Goal: Find specific page/section: Find specific page/section

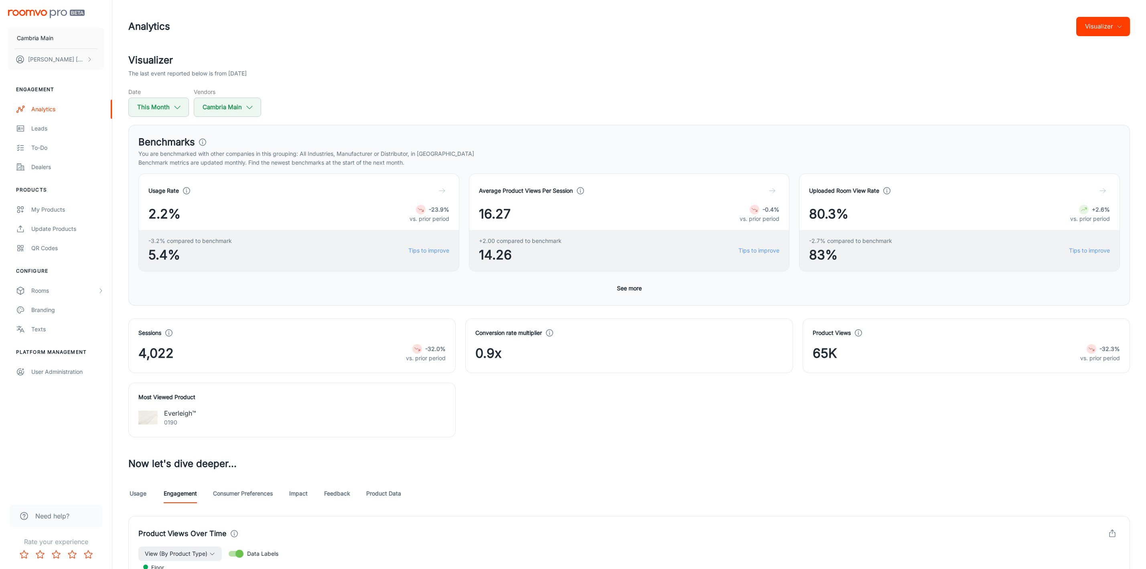
scroll to position [181, 0]
click at [33, 166] on div "Dealers" at bounding box center [67, 167] width 73 height 9
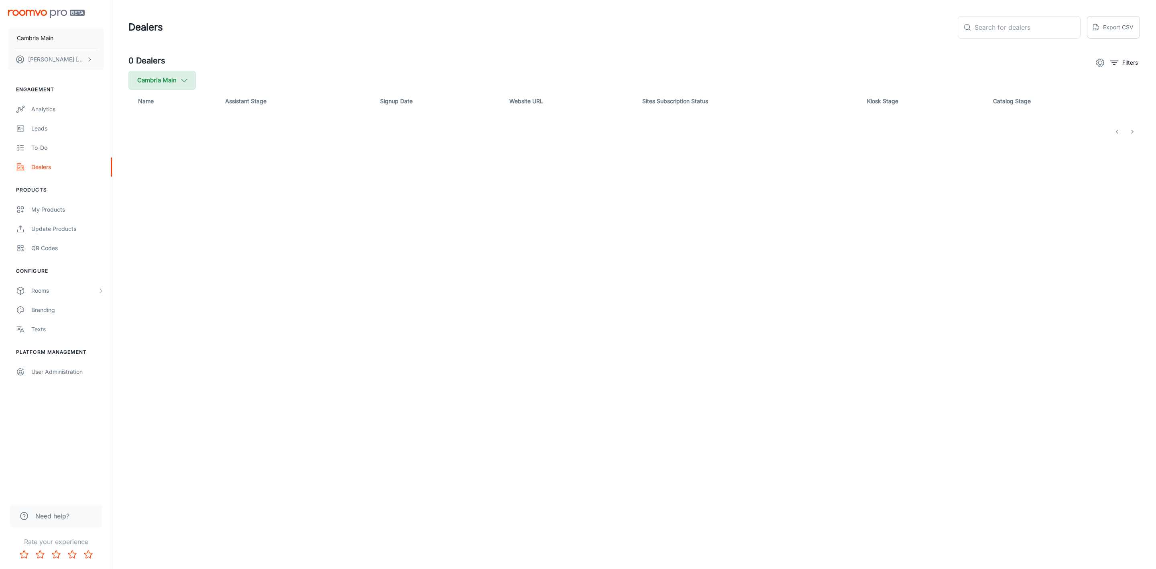
click at [187, 77] on icon "button" at bounding box center [184, 80] width 9 height 9
click at [165, 190] on span "Cambria" at bounding box center [203, 192] width 108 height 10
click at [146, 190] on input "Cambria" at bounding box center [138, 192] width 16 height 16
checkbox input "true"
click at [236, 223] on button "Apply" at bounding box center [246, 228] width 28 height 14
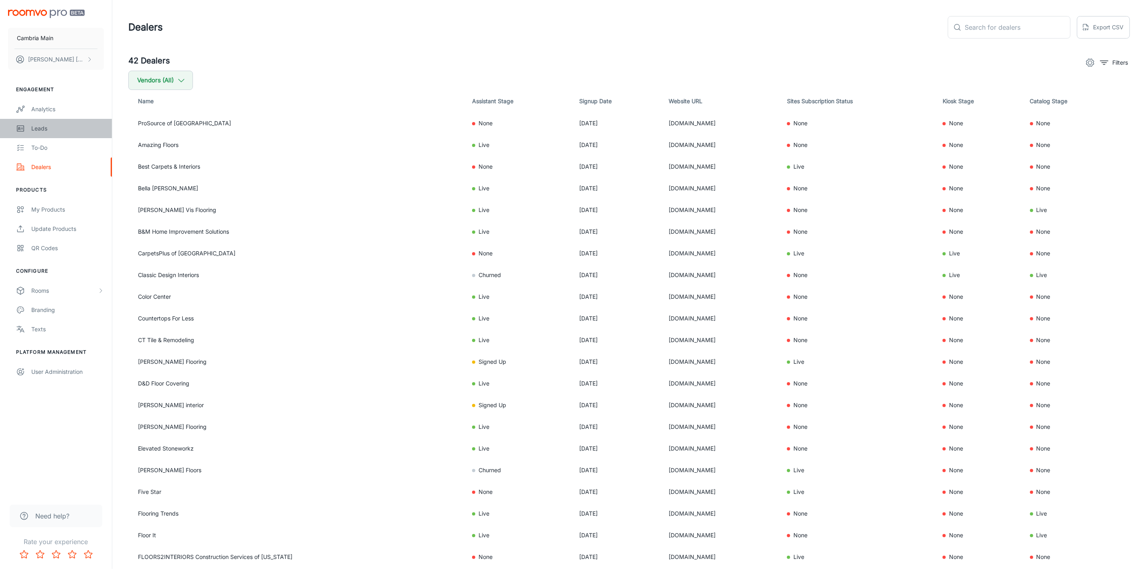
click at [35, 129] on div "Leads" at bounding box center [67, 128] width 73 height 9
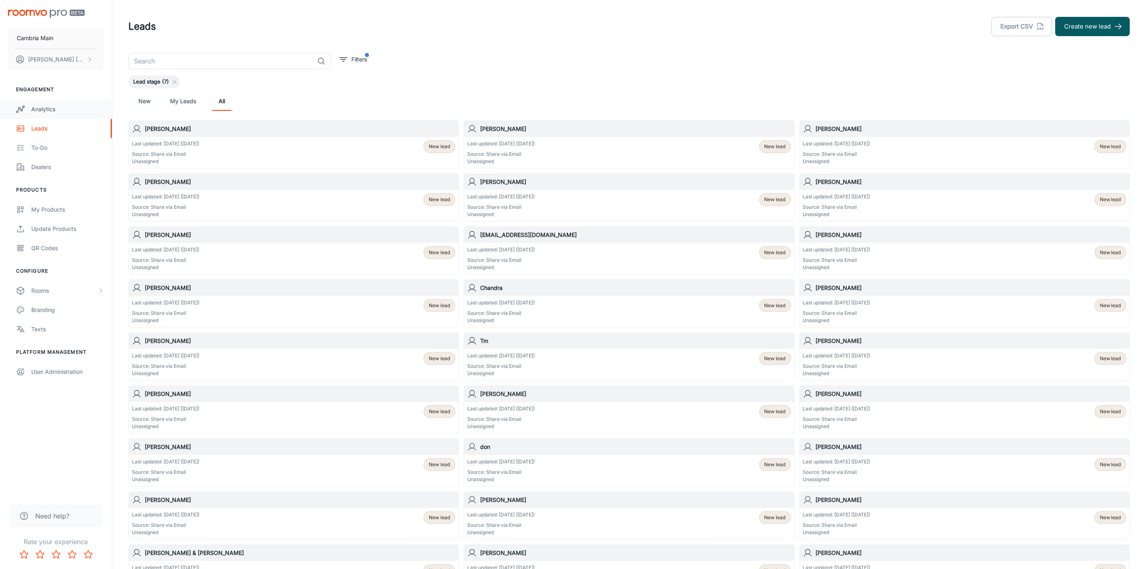
click at [52, 105] on div "Analytics" at bounding box center [67, 109] width 73 height 9
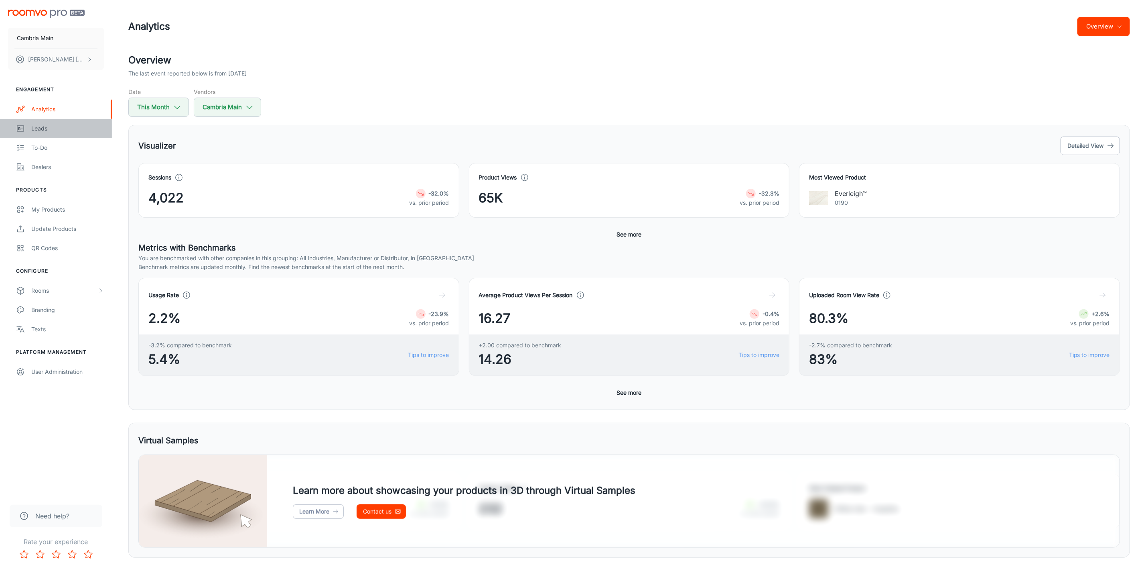
click at [38, 128] on div "Leads" at bounding box center [67, 128] width 73 height 9
